Goal: Task Accomplishment & Management: Manage account settings

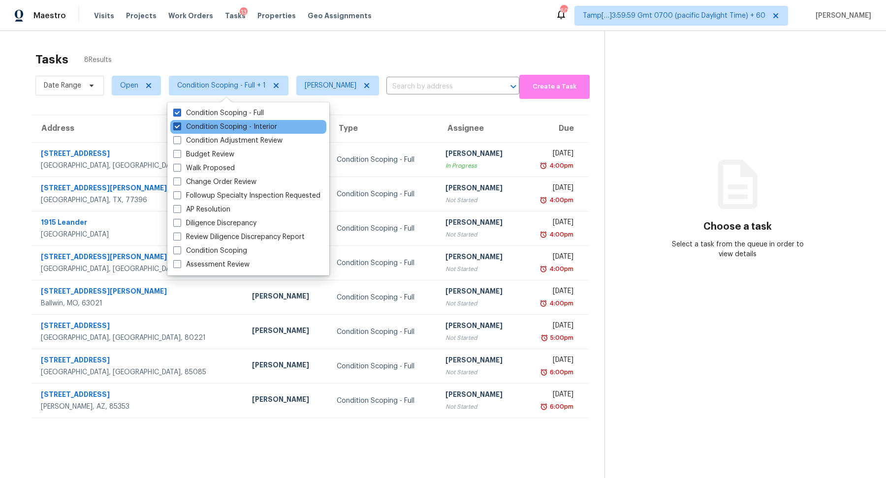
click at [226, 125] on label "Condition Scoping - Interior" at bounding box center [225, 127] width 104 height 10
click at [180, 125] on input "Condition Scoping - Interior" at bounding box center [176, 125] width 6 height 6
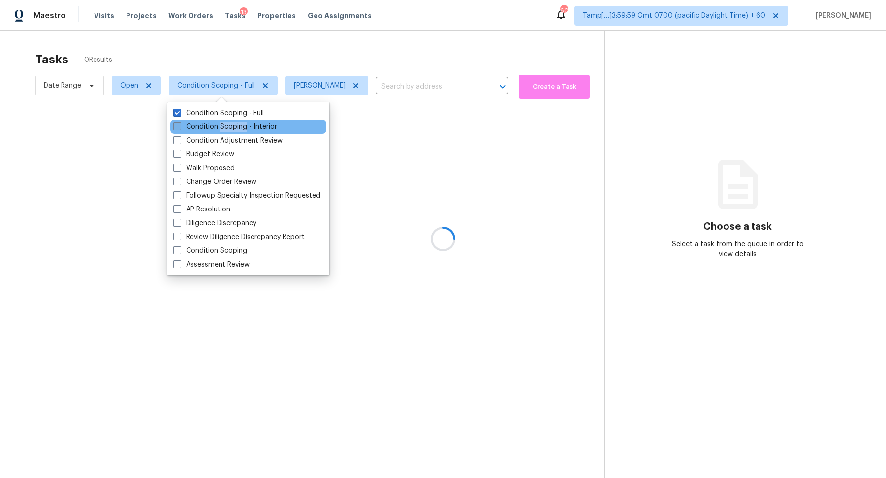
click at [226, 125] on label "Condition Scoping - Interior" at bounding box center [225, 127] width 104 height 10
click at [180, 125] on input "Condition Scoping - Interior" at bounding box center [176, 125] width 6 height 6
checkbox input "true"
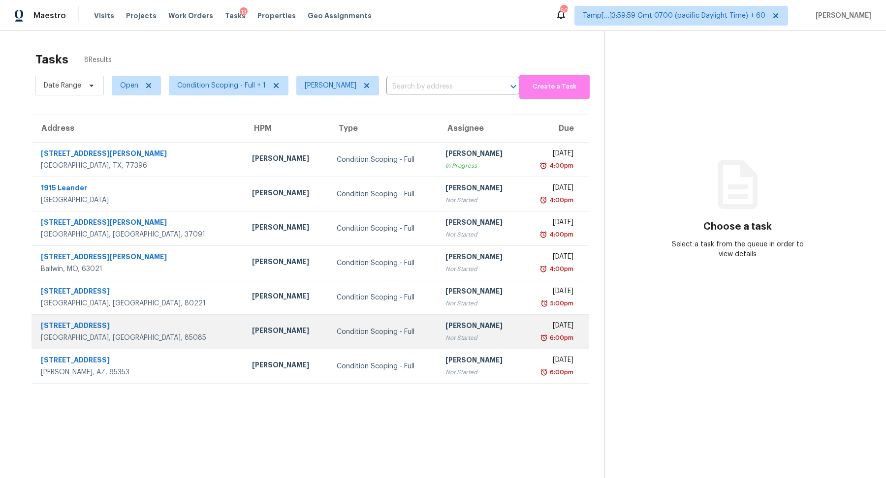
click at [451, 336] on div "Not Started" at bounding box center [479, 338] width 69 height 10
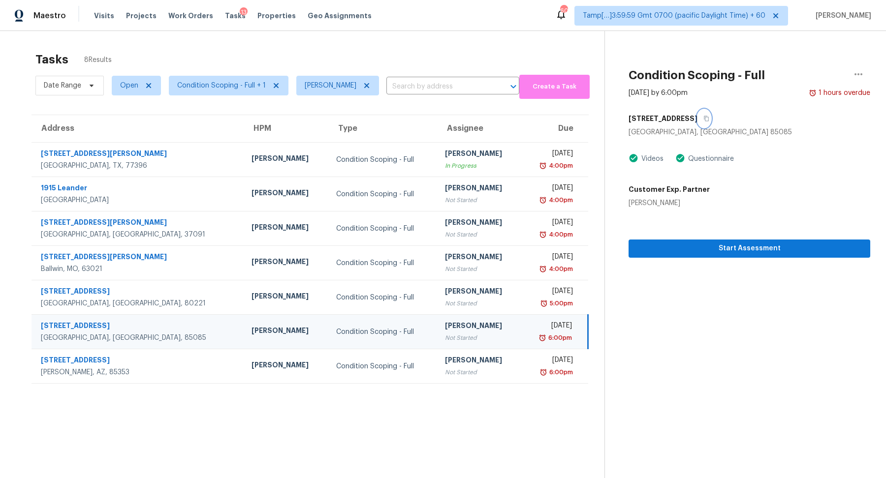
click at [703, 116] on icon "button" at bounding box center [706, 119] width 6 height 6
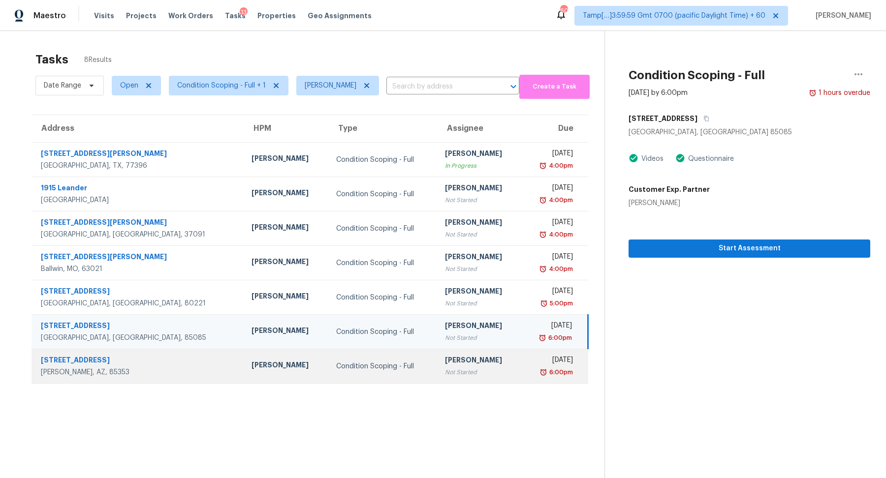
click at [361, 358] on td "Condition Scoping - Full" at bounding box center [382, 366] width 109 height 34
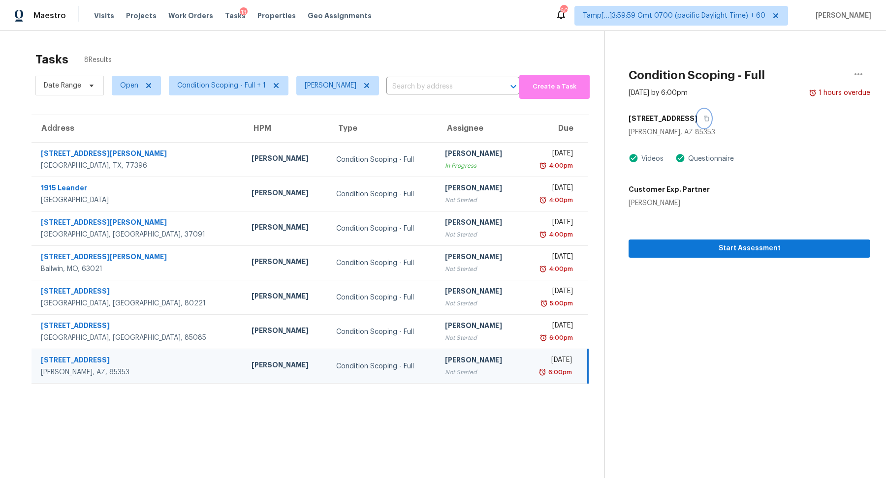
click at [703, 119] on icon "button" at bounding box center [706, 119] width 6 height 6
